Goal: Find specific page/section: Find specific page/section

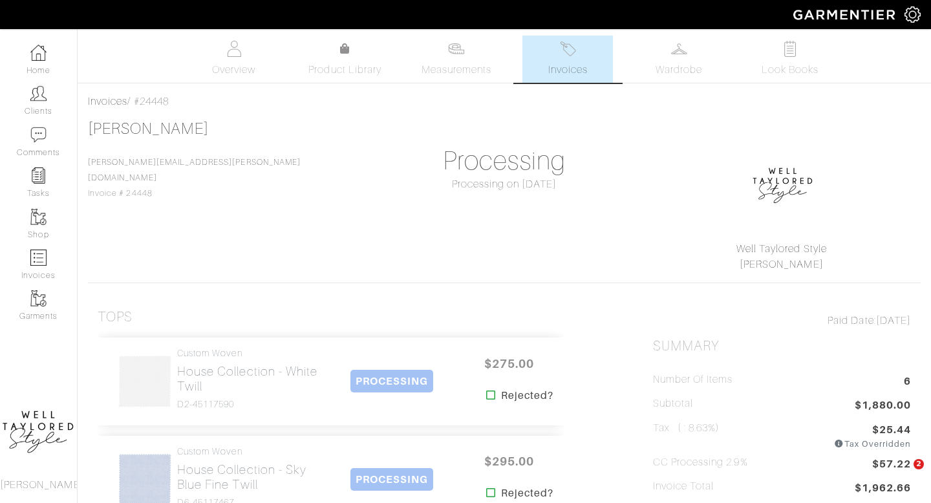
click at [39, 92] on img at bounding box center [38, 93] width 16 height 16
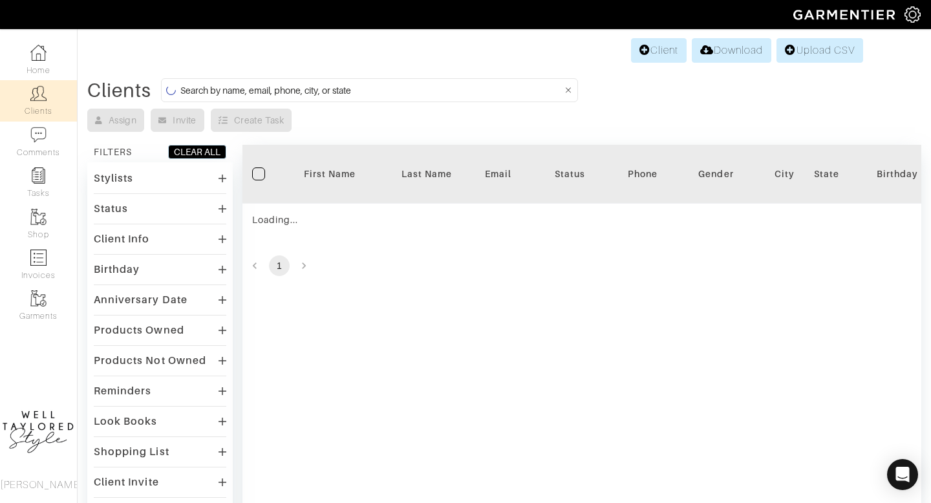
click at [284, 99] on form at bounding box center [369, 90] width 417 height 24
click at [280, 92] on input at bounding box center [371, 90] width 382 height 16
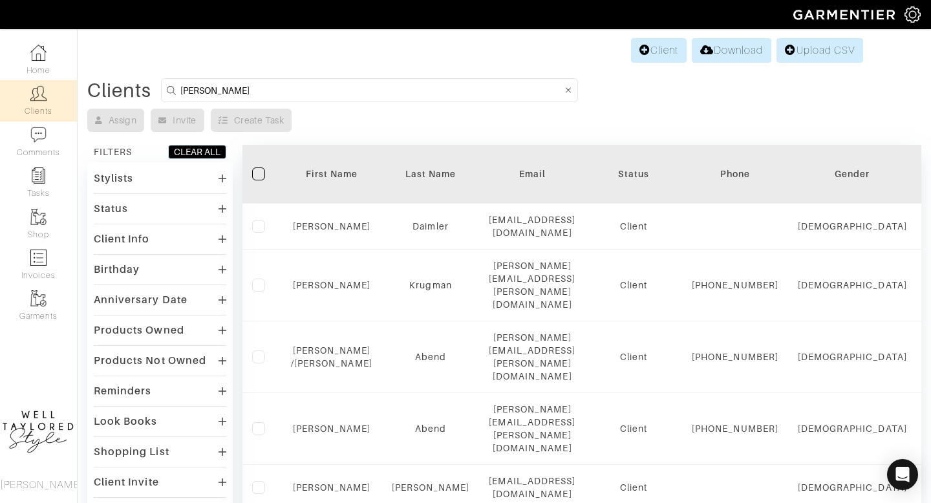
type input "[PERSON_NAME]"
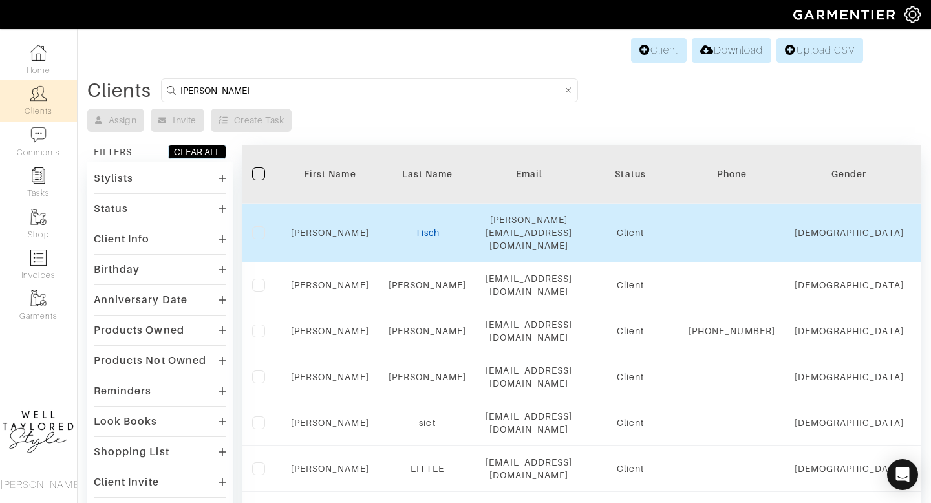
click at [427, 228] on link "Tisch" at bounding box center [427, 233] width 25 height 10
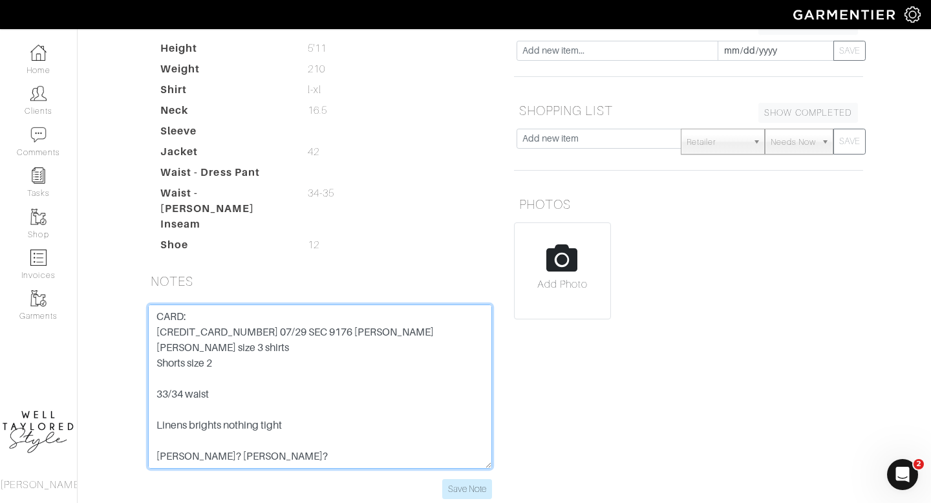
drag, startPoint x: 246, startPoint y: 321, endPoint x: 153, endPoint y: 316, distance: 92.6
click at [152, 317] on textarea "CARD: [CREDIT_CARD_NUMBER] 07/29 SEC 9176 [PERSON_NAME] [PERSON_NAME] size 3 sh…" at bounding box center [320, 387] width 344 height 164
